Goal: Information Seeking & Learning: Check status

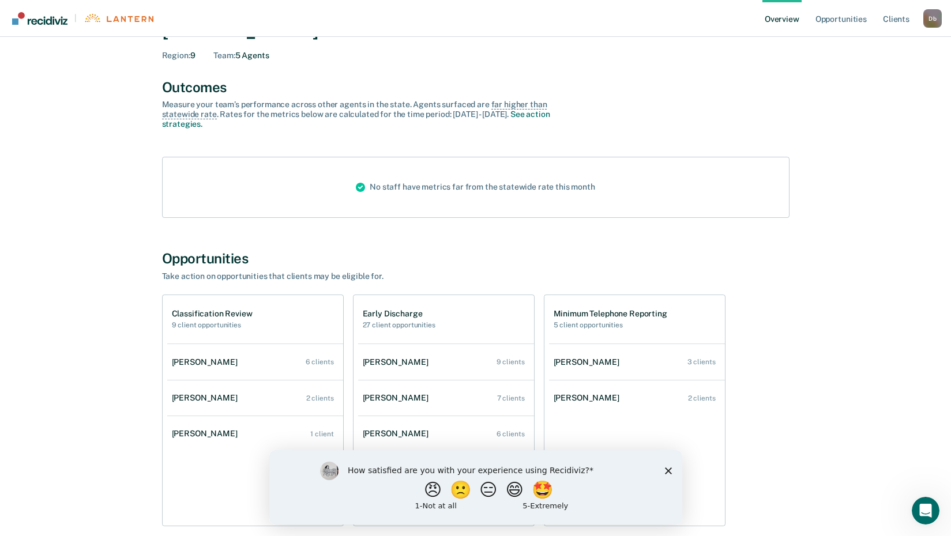
scroll to position [106, 0]
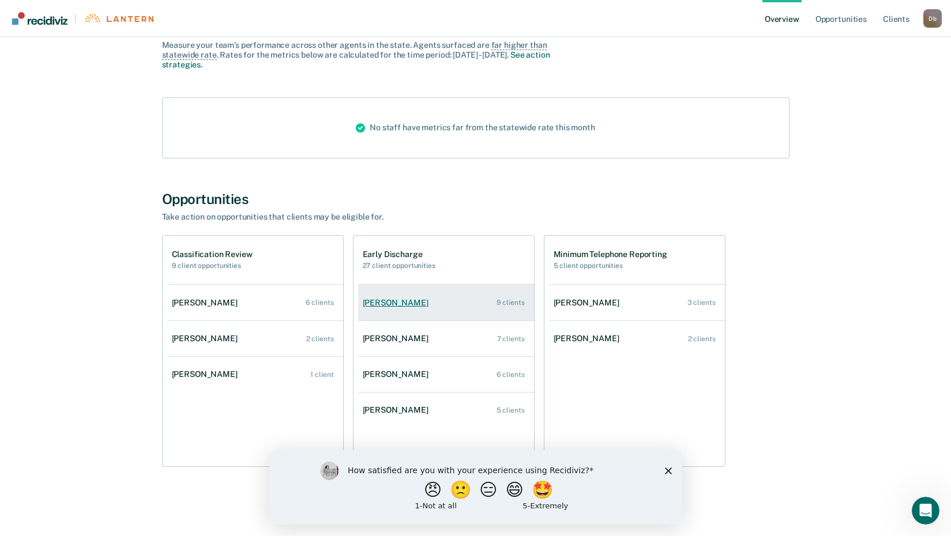
click at [390, 303] on div "[PERSON_NAME]" at bounding box center [398, 303] width 70 height 10
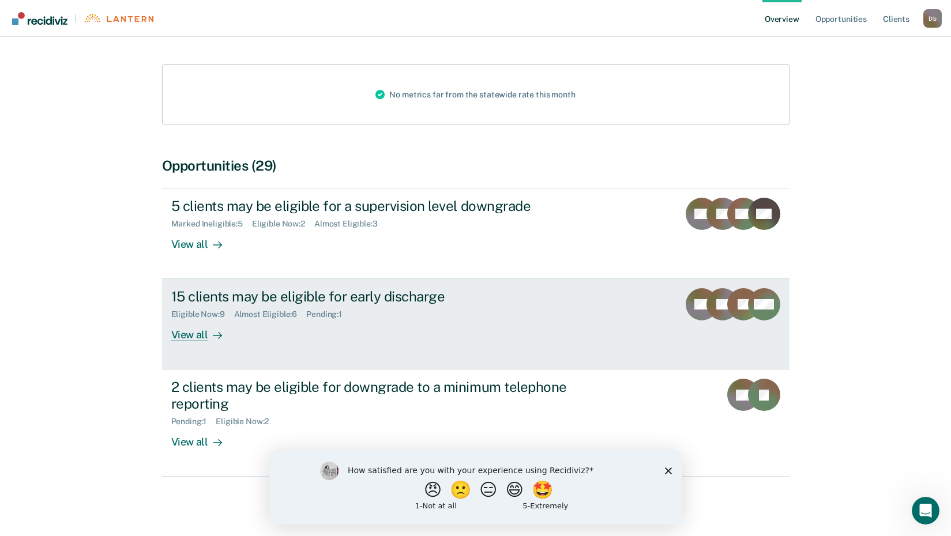
scroll to position [125, 0]
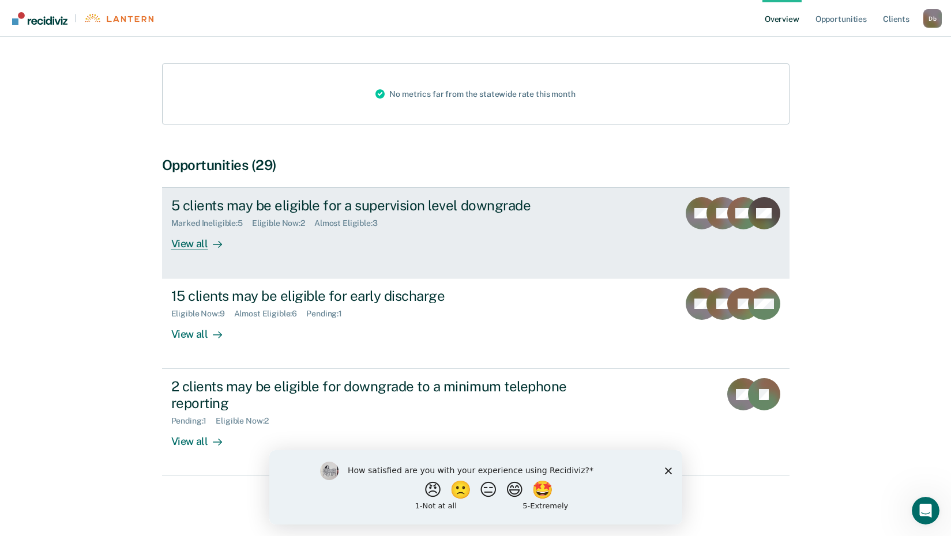
click at [190, 246] on div "View all" at bounding box center [203, 239] width 65 height 22
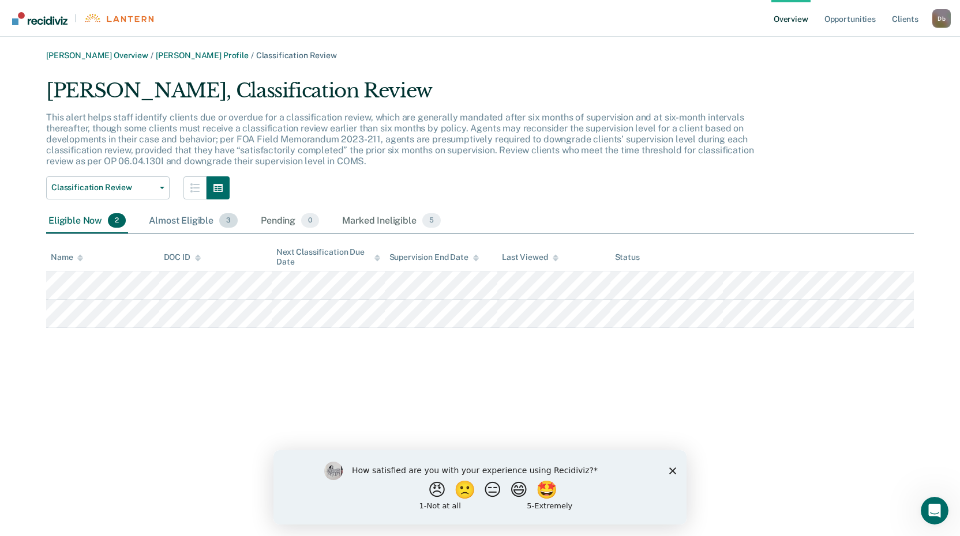
click at [172, 222] on div "Almost Eligible 3" at bounding box center [193, 221] width 93 height 25
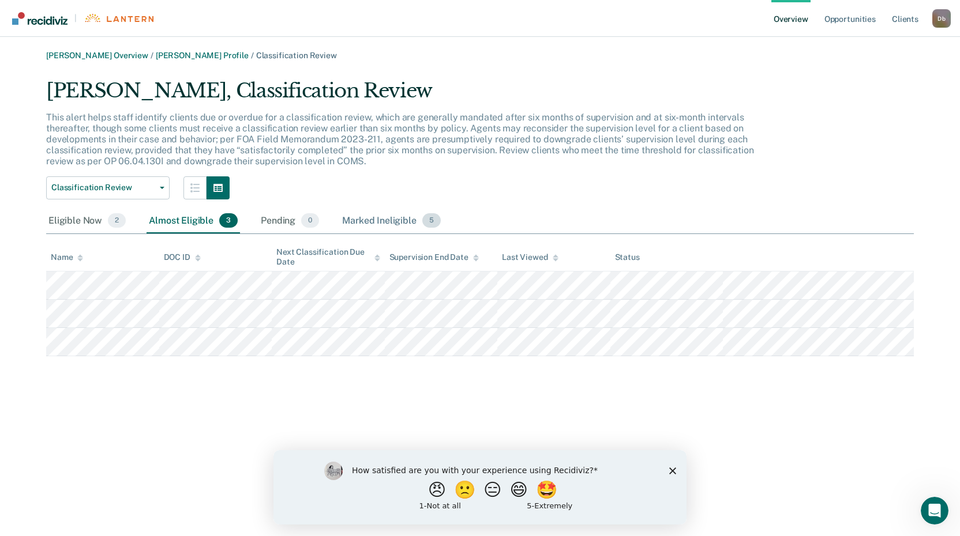
click at [354, 219] on div "Marked Ineligible 5" at bounding box center [391, 221] width 103 height 25
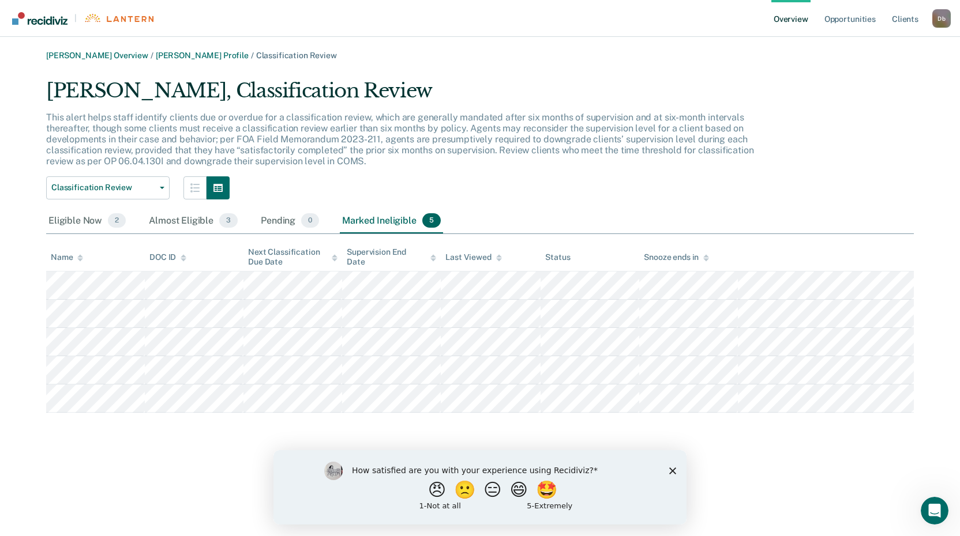
click at [796, 19] on link "Overview" at bounding box center [790, 18] width 39 height 37
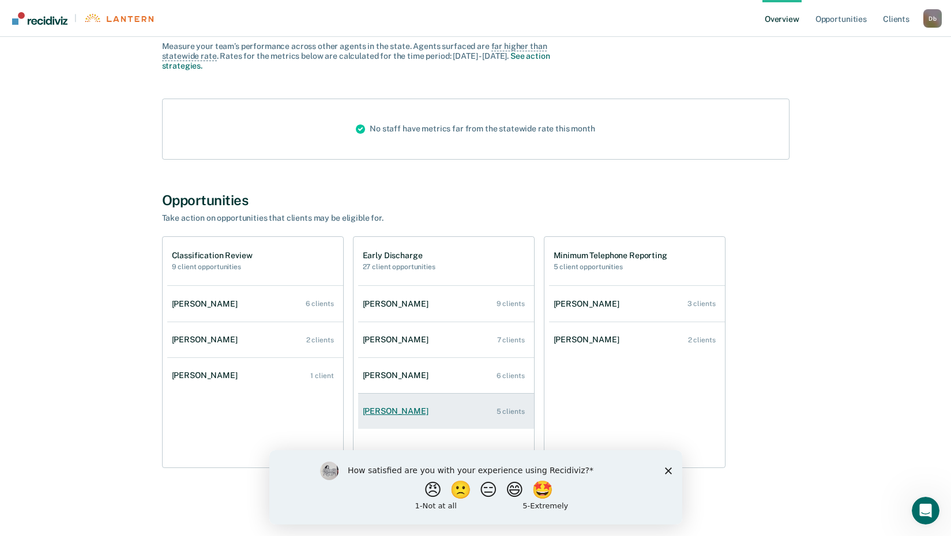
scroll to position [106, 0]
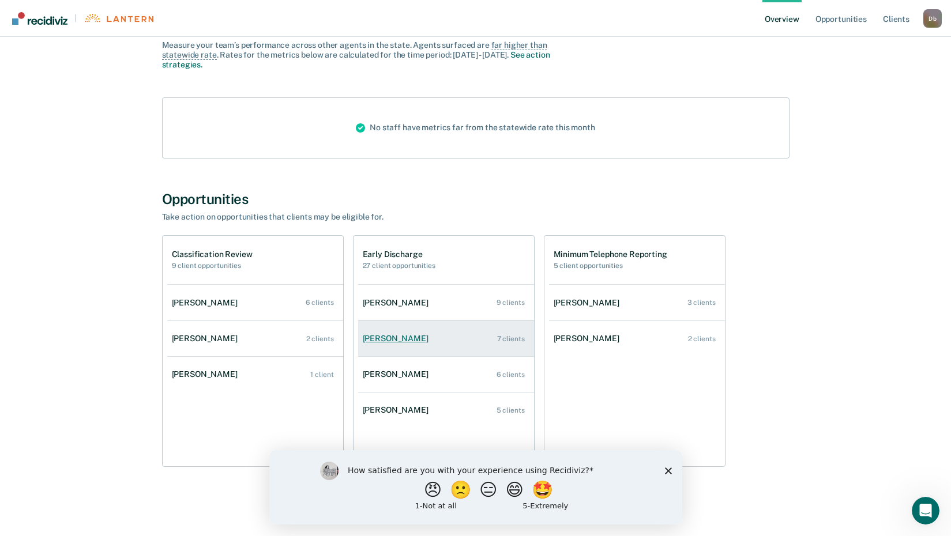
click at [403, 340] on div "[PERSON_NAME]" at bounding box center [398, 339] width 70 height 10
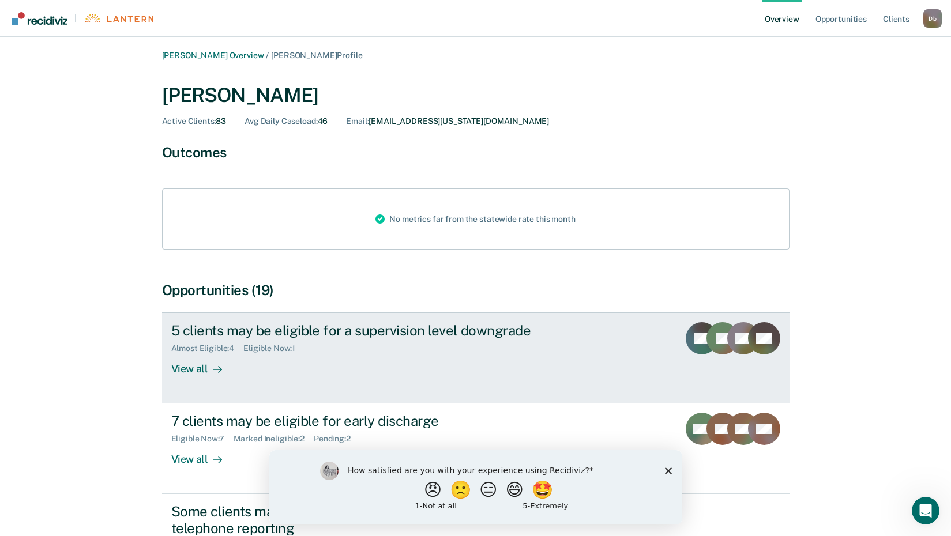
click at [184, 365] on div "View all" at bounding box center [203, 365] width 65 height 22
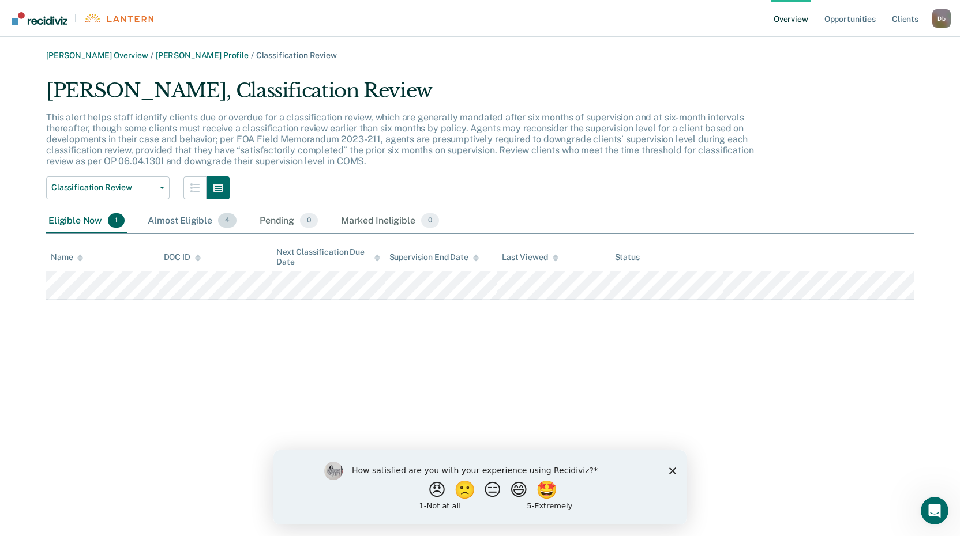
click at [183, 221] on div "Almost Eligible 4" at bounding box center [191, 221] width 93 height 25
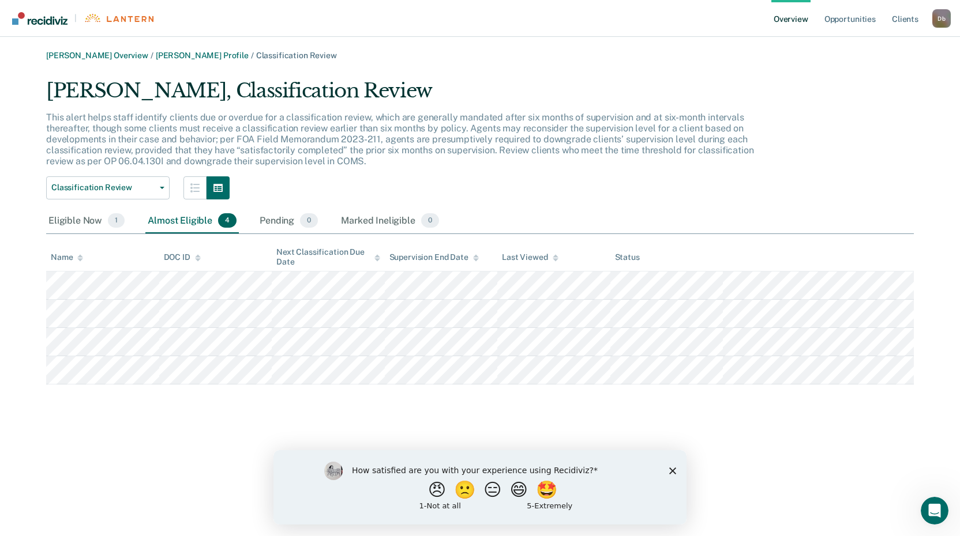
click at [799, 24] on link "Overview" at bounding box center [790, 18] width 39 height 37
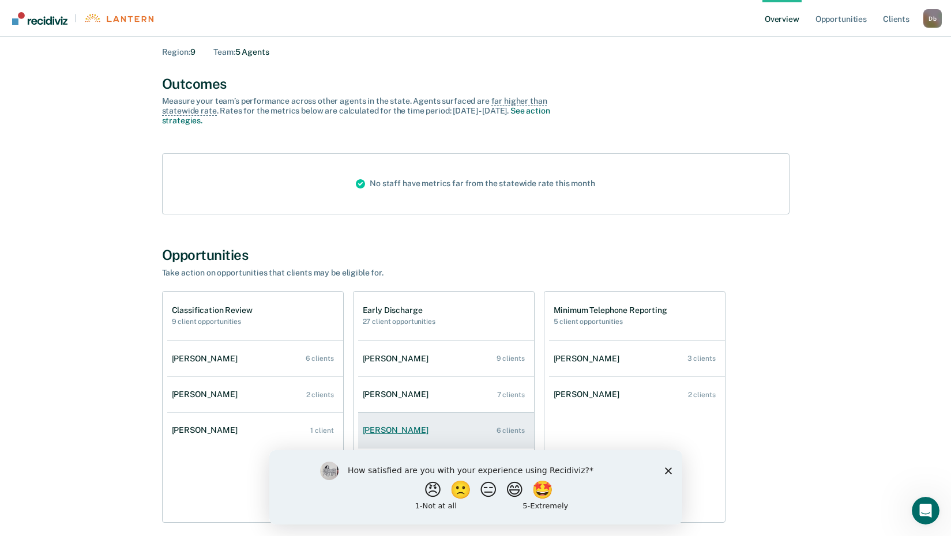
scroll to position [106, 0]
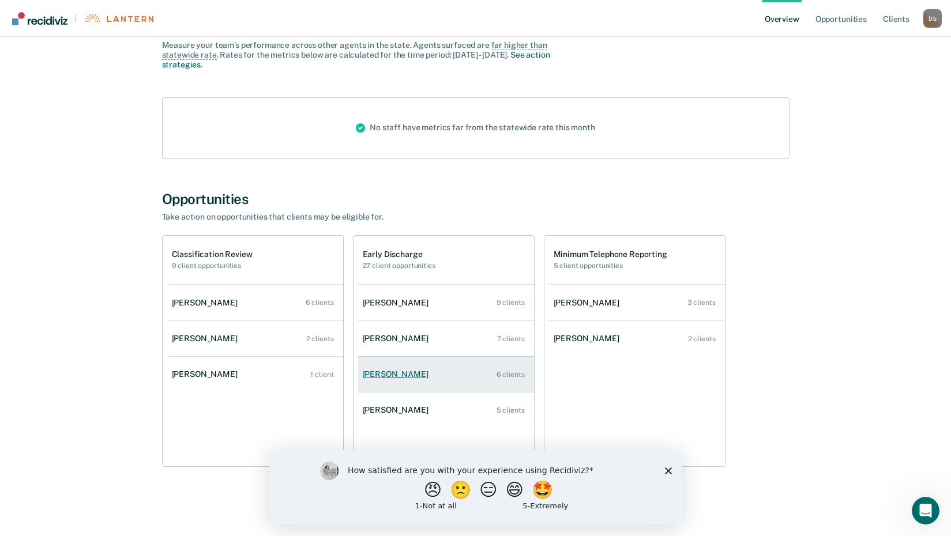
click at [377, 375] on div "[PERSON_NAME]" at bounding box center [398, 375] width 70 height 10
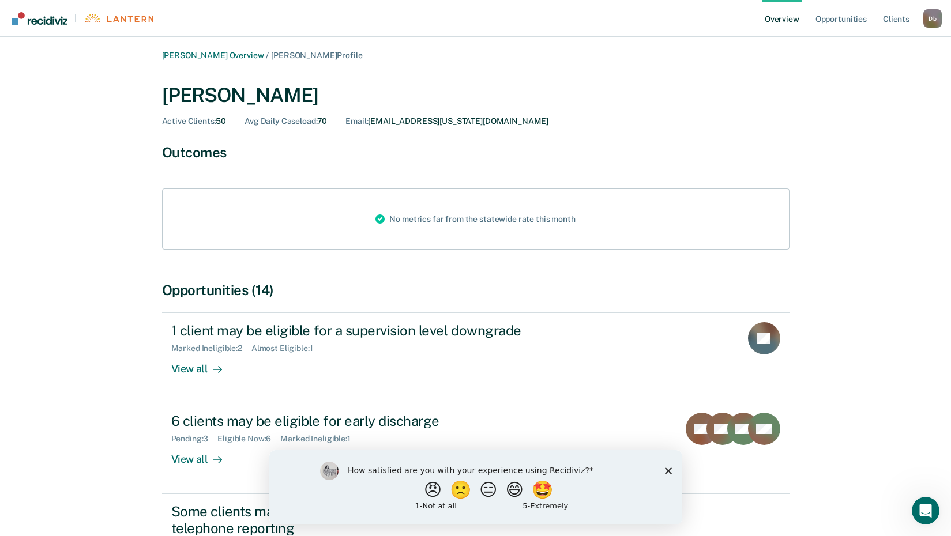
scroll to position [115, 0]
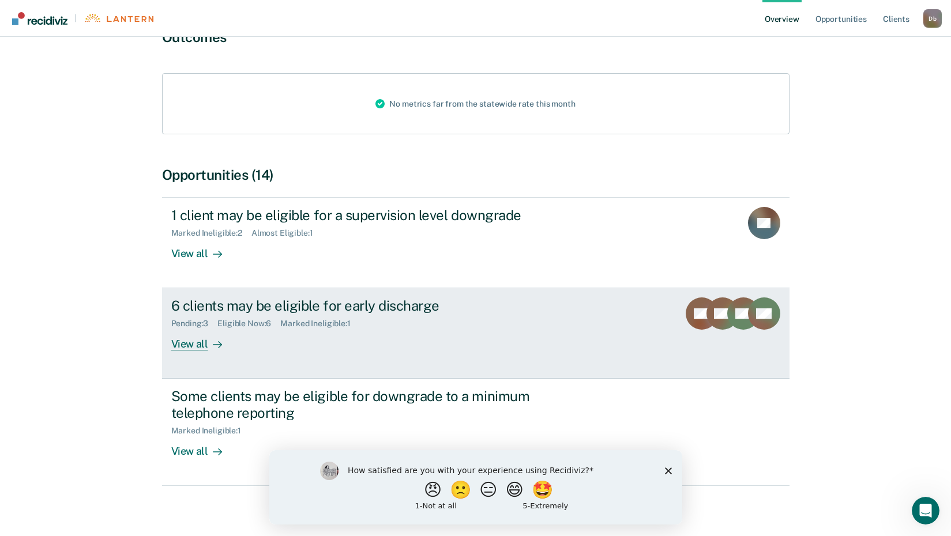
click at [194, 346] on div "View all" at bounding box center [203, 340] width 65 height 22
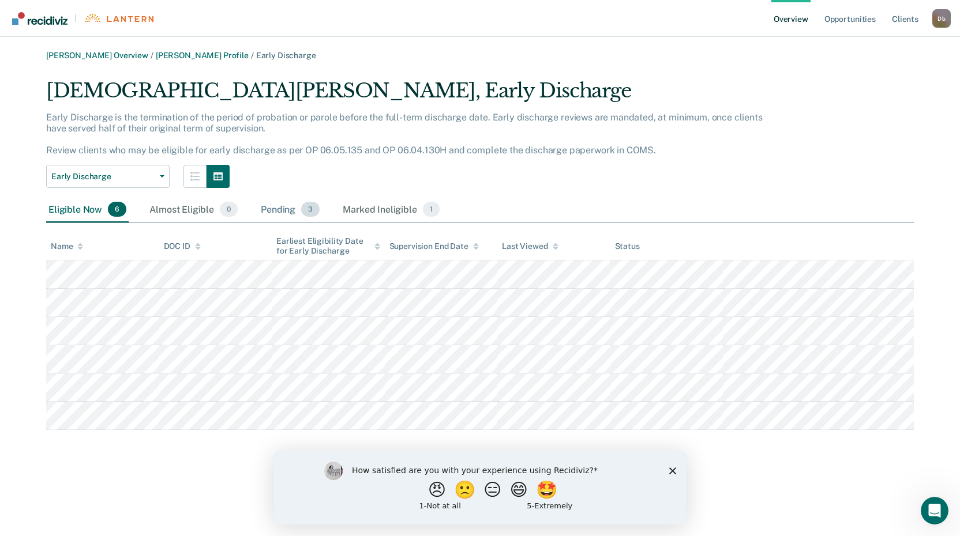
click at [279, 209] on div "Pending 3" at bounding box center [289, 209] width 63 height 25
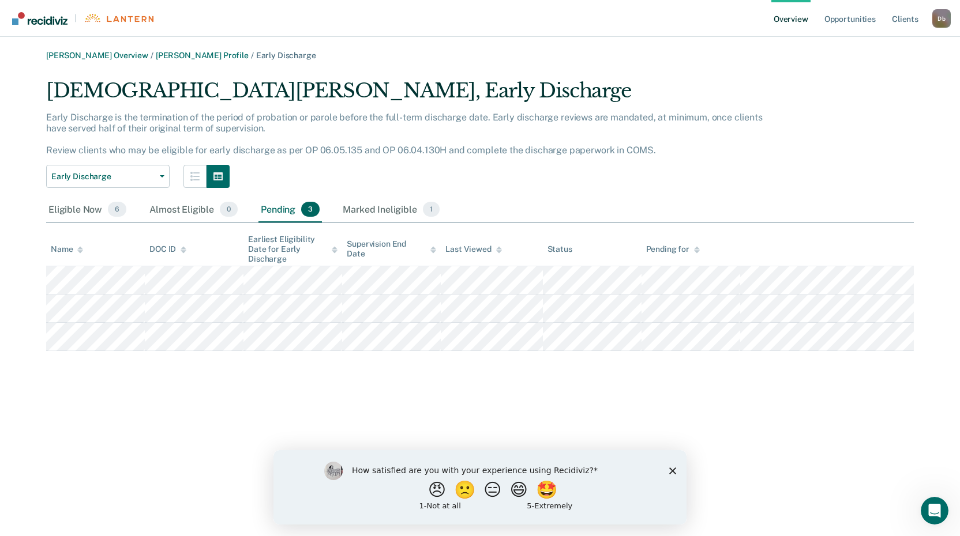
click at [941, 23] on div "D b" at bounding box center [941, 18] width 18 height 18
click at [861, 91] on link "Log Out" at bounding box center [895, 90] width 74 height 10
